Goal: Task Accomplishment & Management: Use online tool/utility

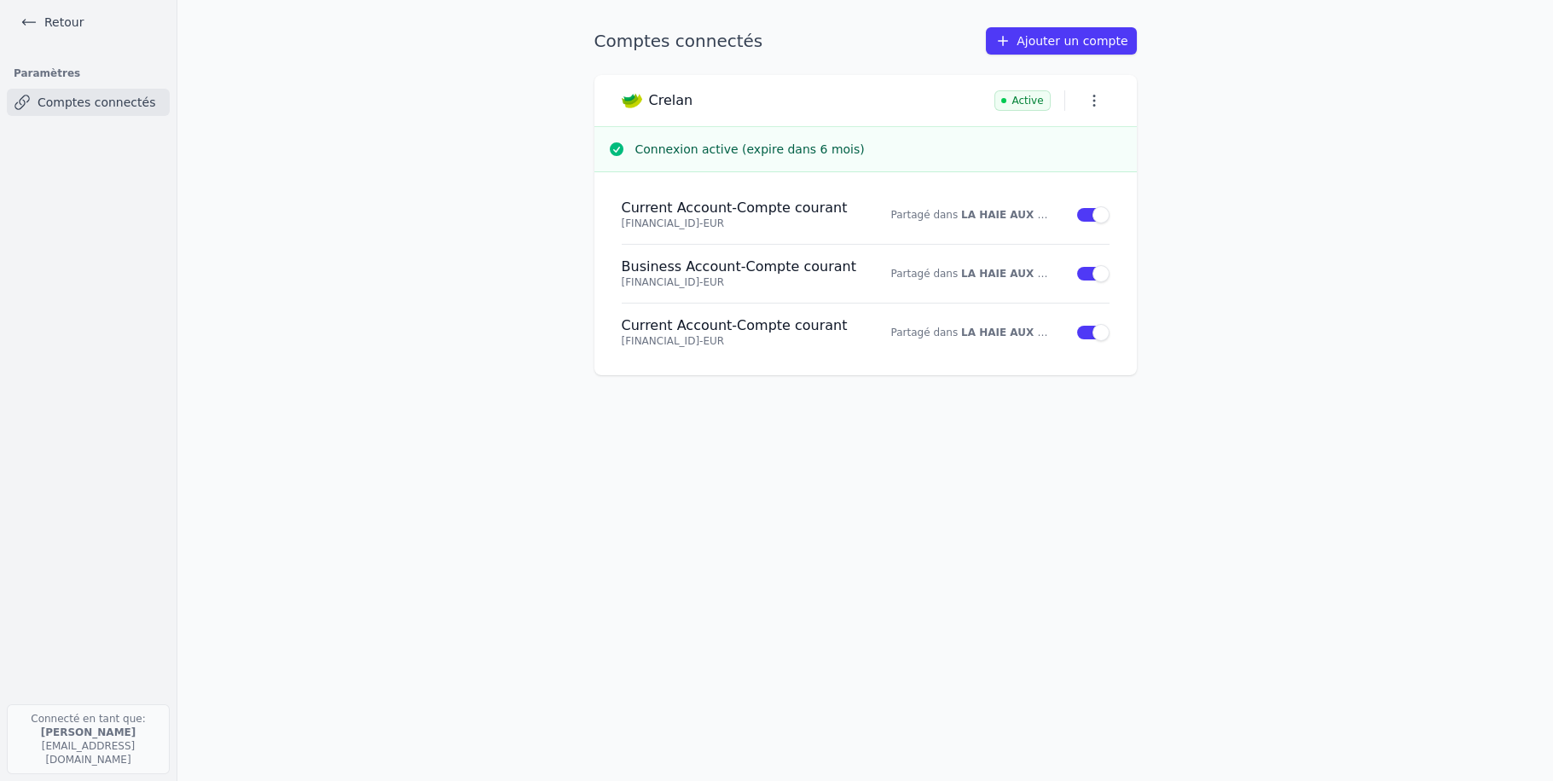
click at [1065, 37] on link "Ajouter un compte" at bounding box center [1061, 40] width 150 height 27
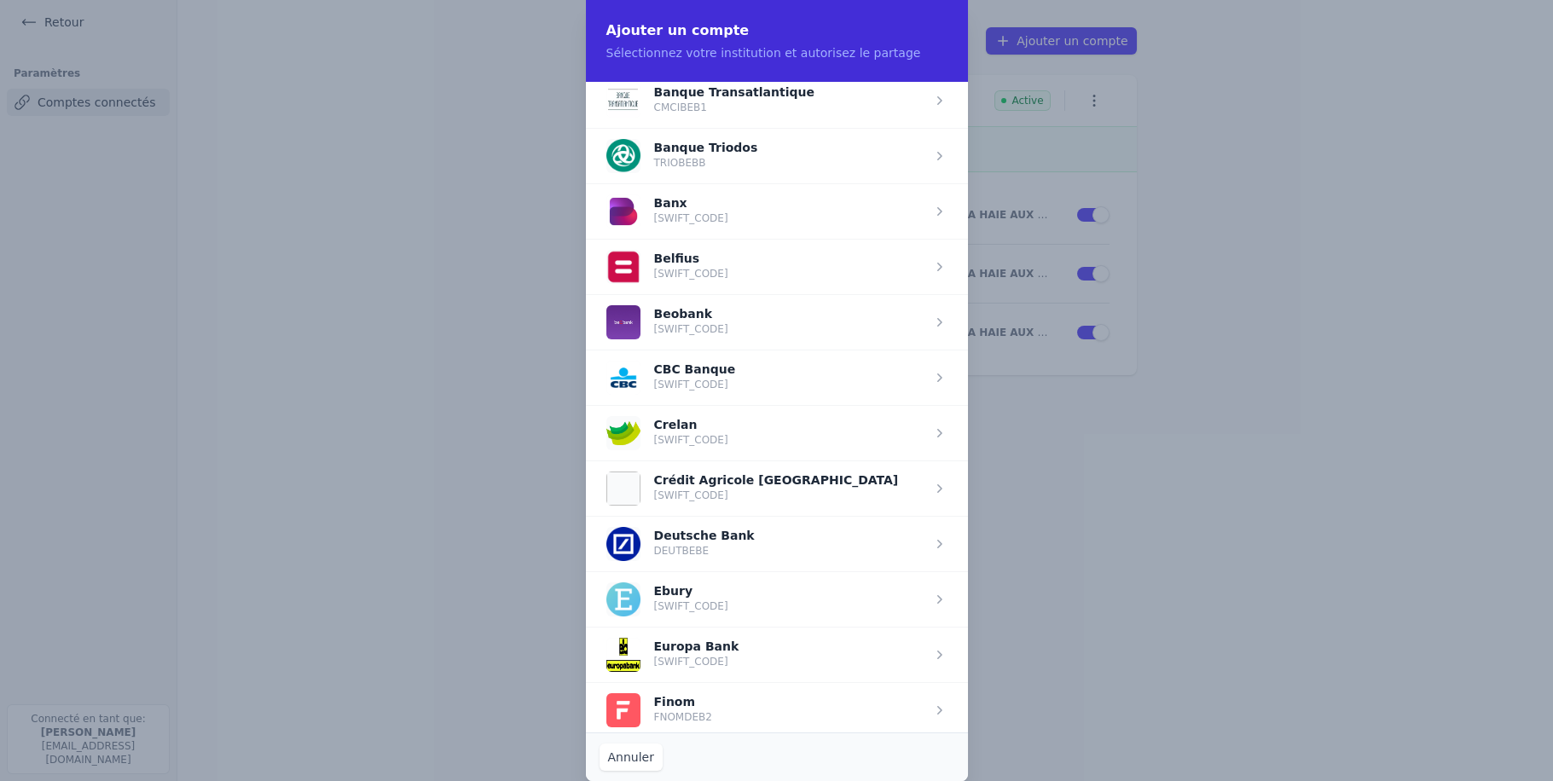
scroll to position [568, 0]
click at [705, 363] on span "button" at bounding box center [777, 375] width 382 height 55
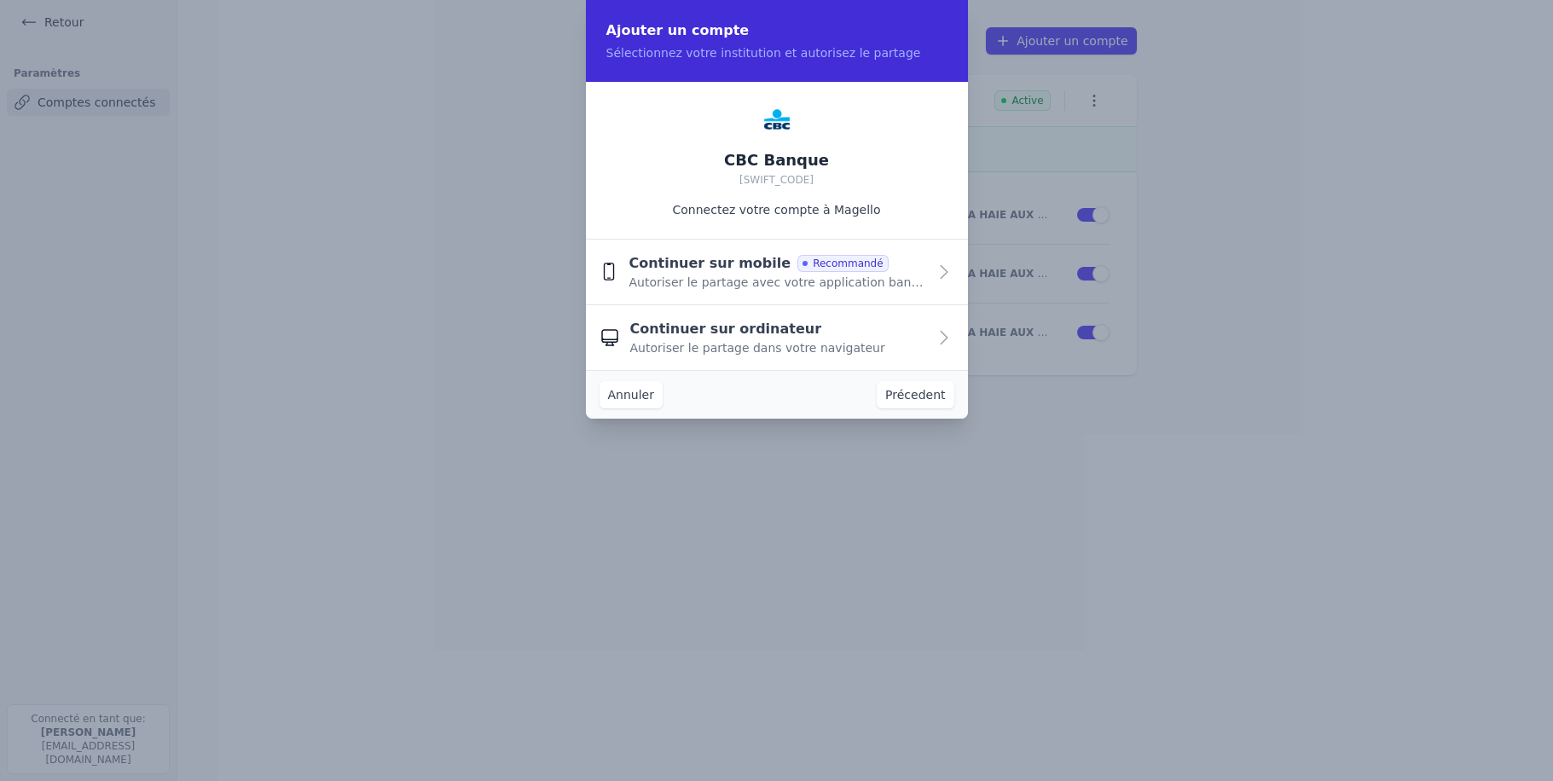
scroll to position [0, 0]
click at [713, 339] on span "Autoriser le partage dans votre navigateur" at bounding box center [757, 347] width 255 height 17
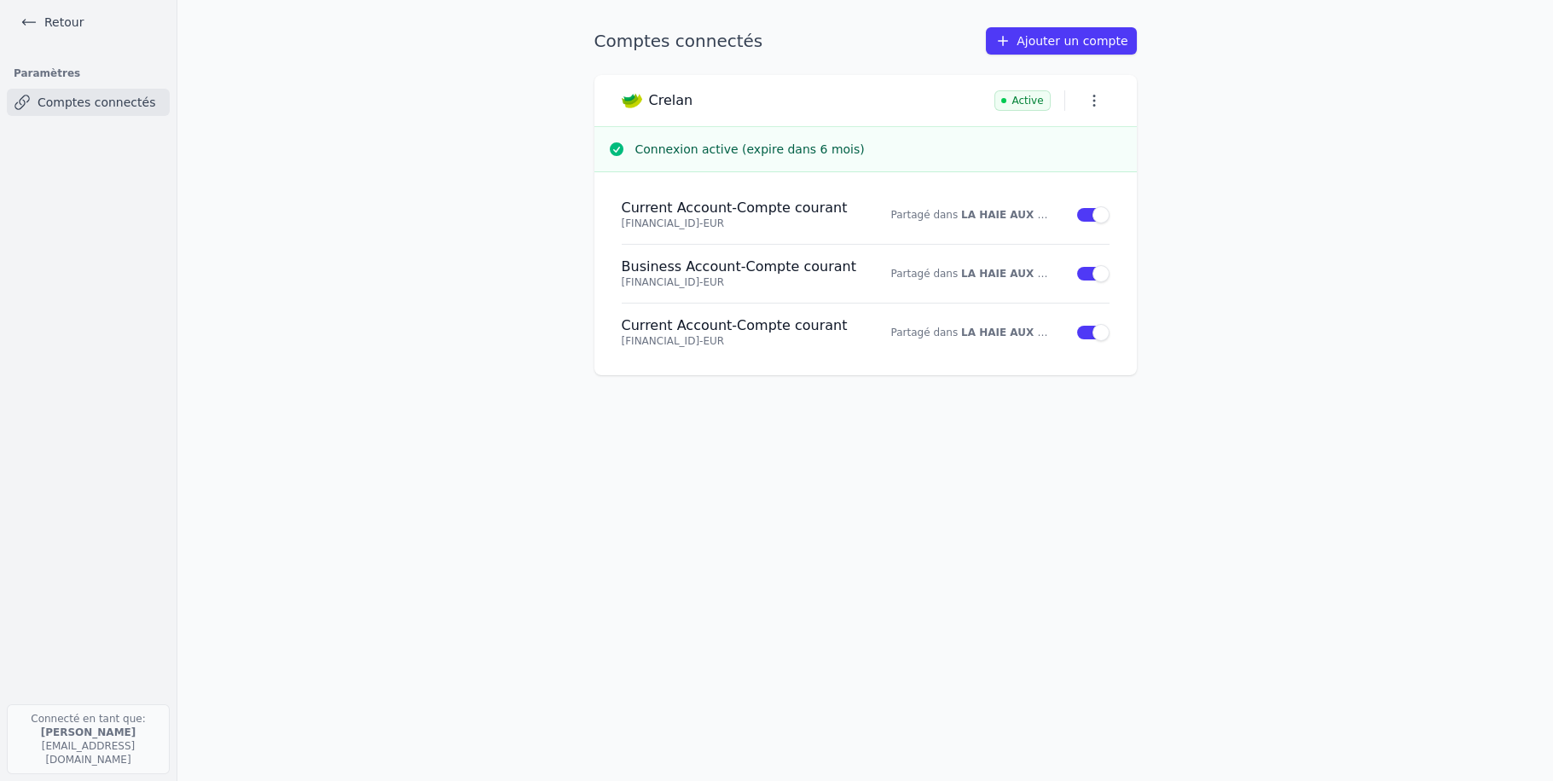
click at [61, 23] on link "Retour" at bounding box center [52, 22] width 77 height 24
